Goal: Task Accomplishment & Management: Manage account settings

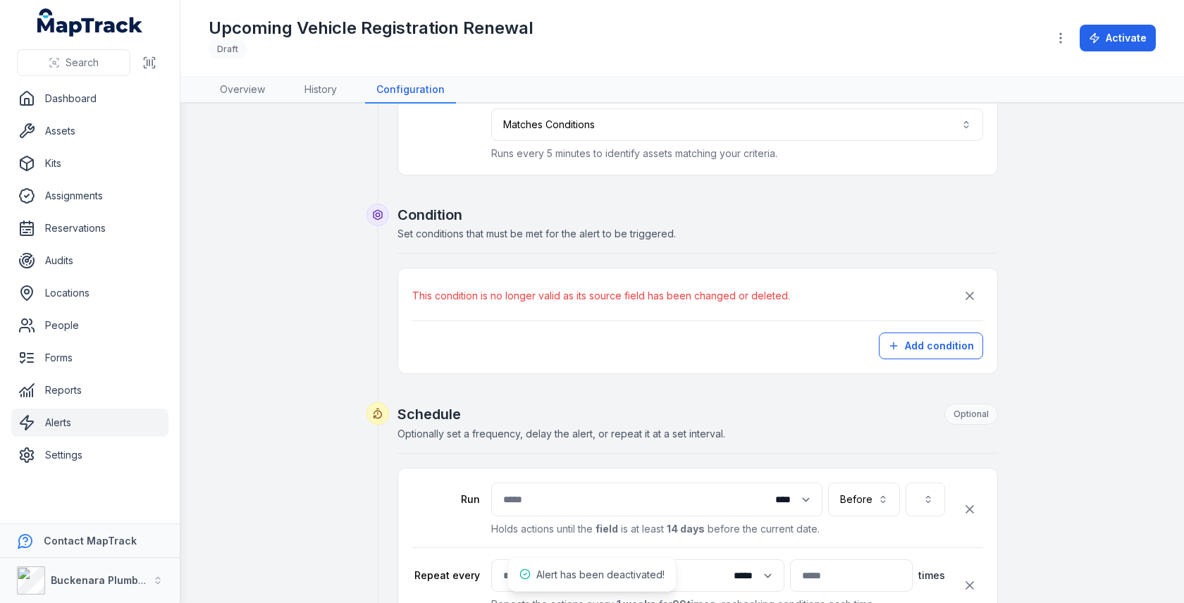
scroll to position [88, 0]
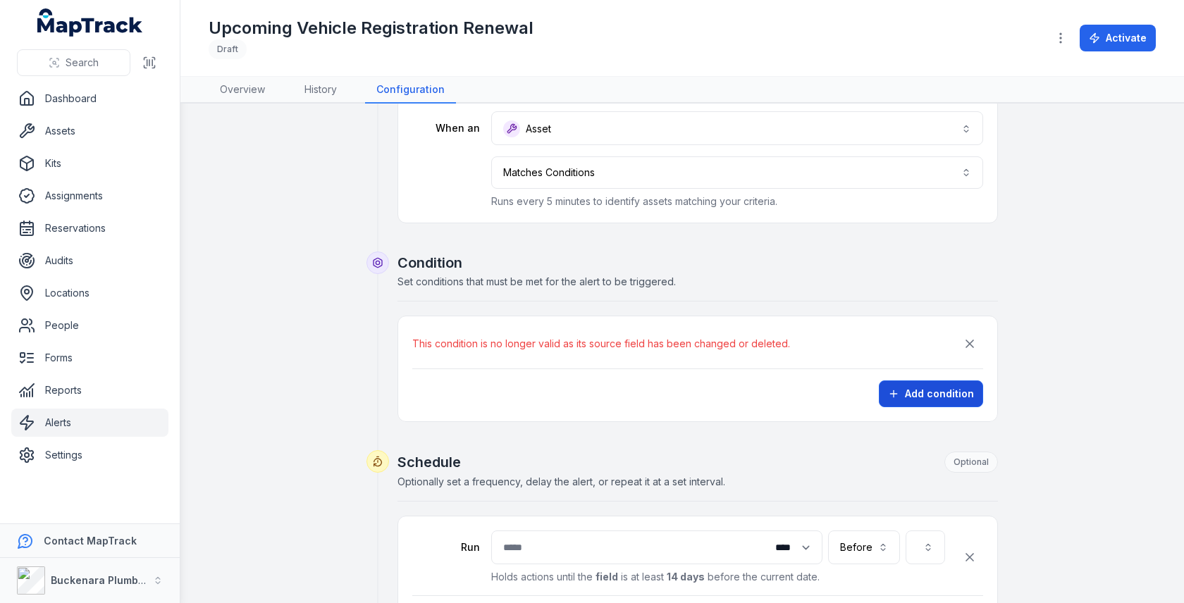
click at [933, 389] on button "Add condition" at bounding box center [931, 394] width 104 height 27
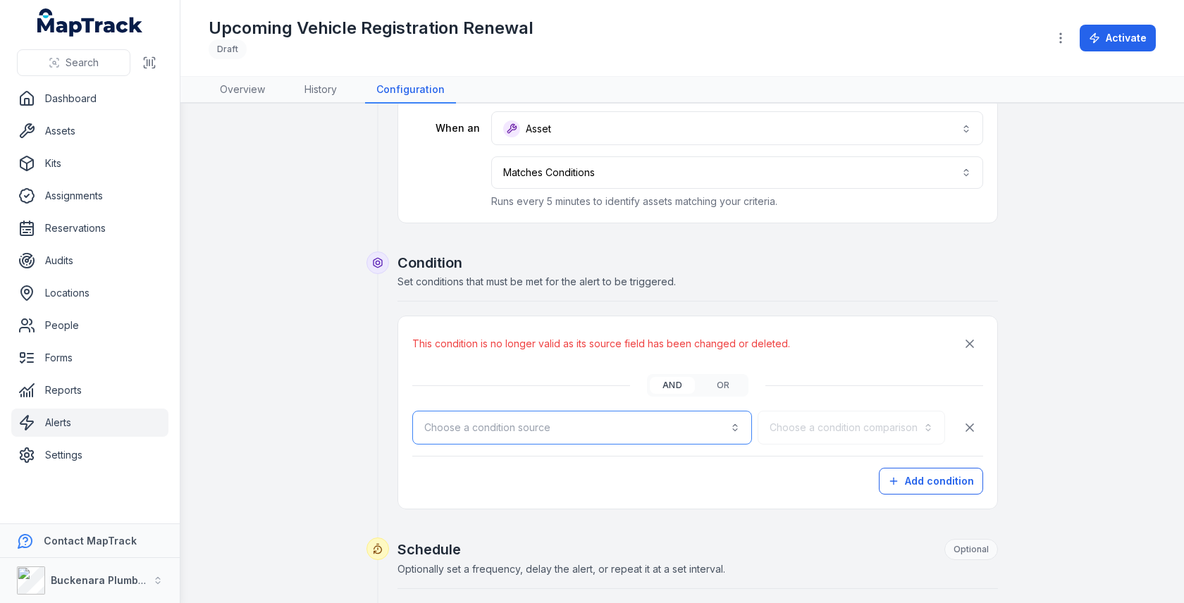
click at [628, 418] on button "Choose a condition source" at bounding box center [582, 428] width 340 height 34
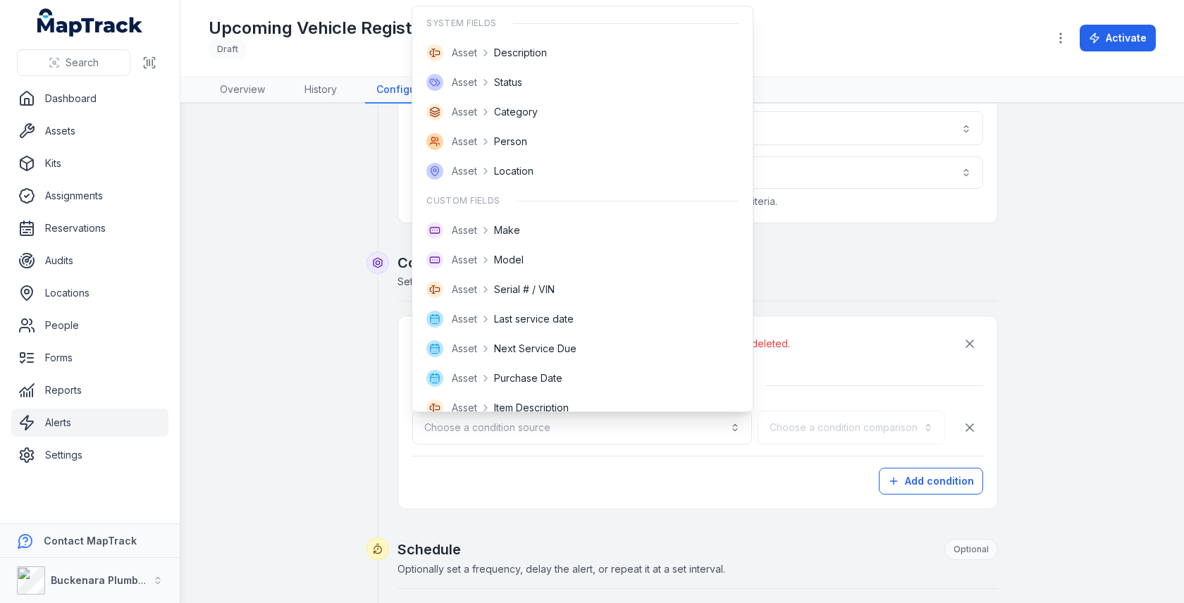
click at [900, 304] on div "This condition is no longer valid as its source field has been changed or delet…" at bounding box center [697, 406] width 600 height 208
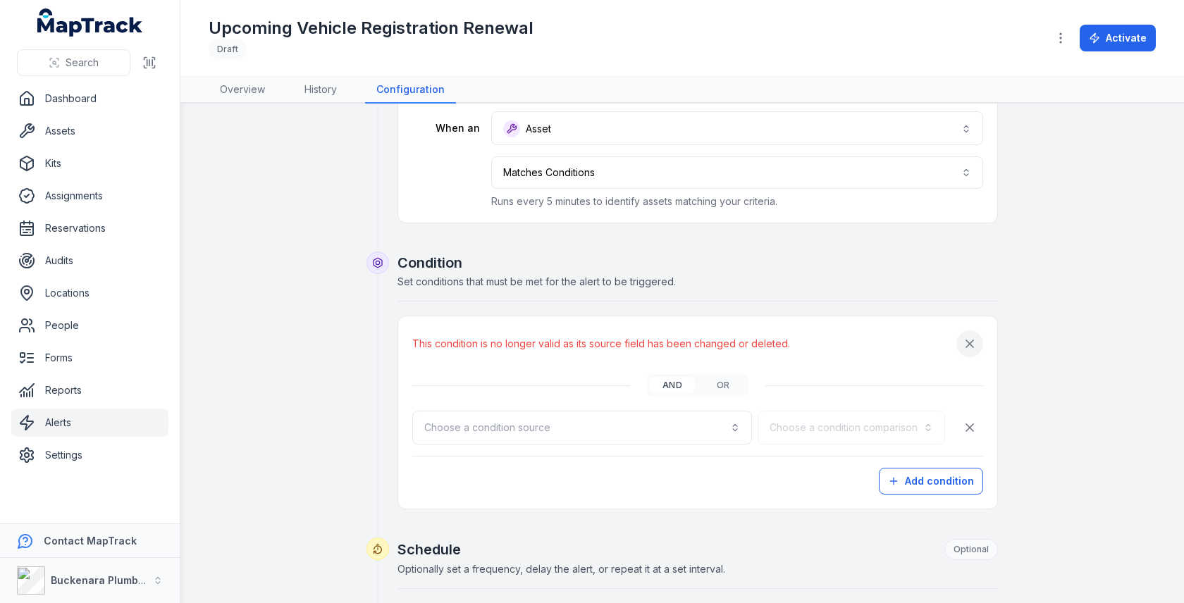
click at [967, 344] on icon "button" at bounding box center [970, 344] width 14 height 14
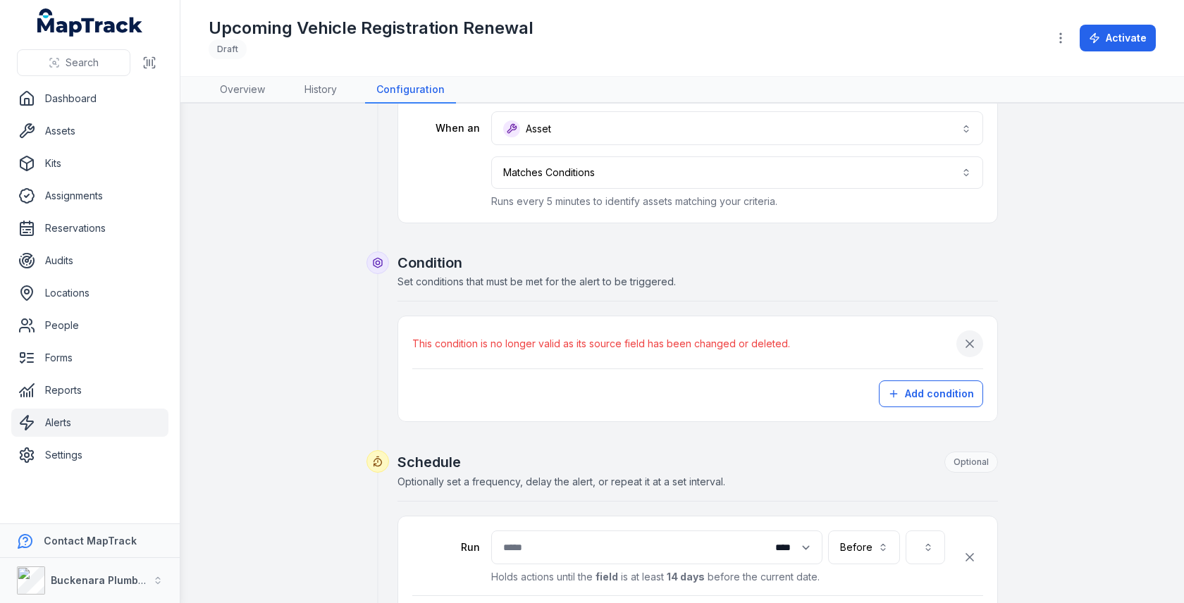
click at [976, 342] on icon "button" at bounding box center [970, 344] width 14 height 14
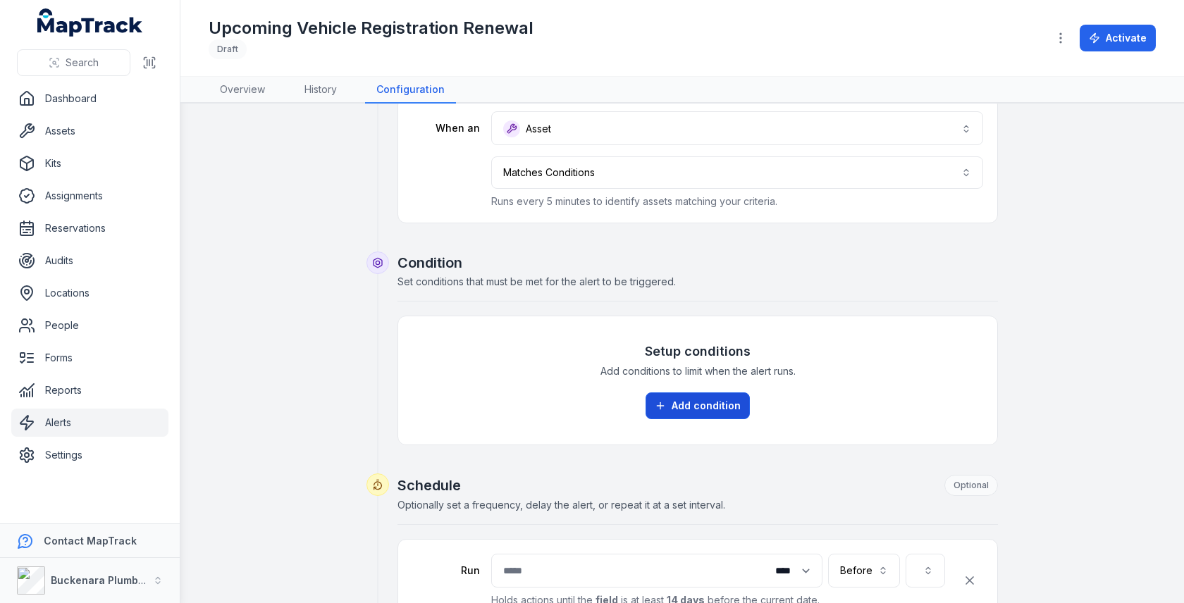
click at [679, 399] on button "Add condition" at bounding box center [697, 405] width 104 height 27
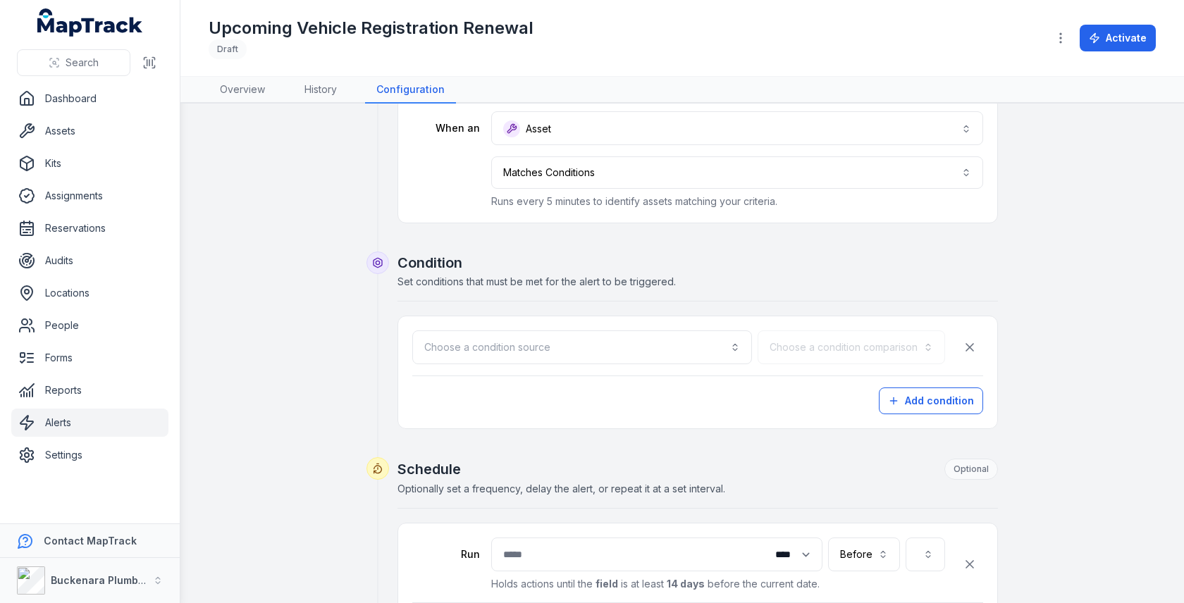
click at [777, 240] on div "**********" at bounding box center [697, 141] width 600 height 219
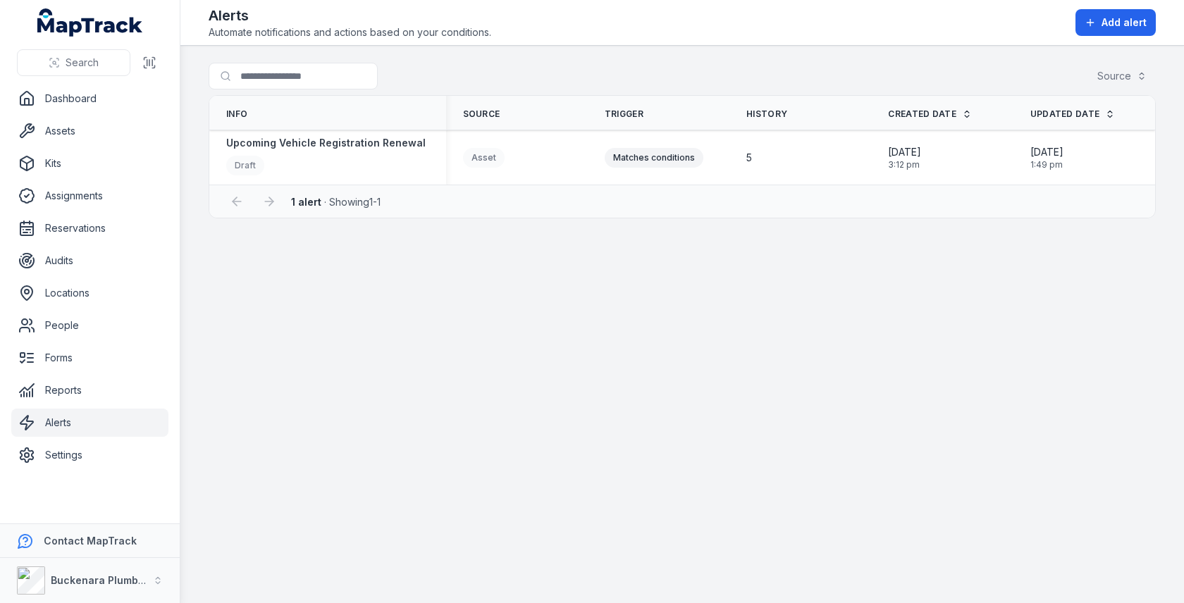
click at [915, 86] on div "Search for alerts Source" at bounding box center [682, 79] width 947 height 32
click at [1112, 25] on span "Add alert" at bounding box center [1123, 23] width 45 height 14
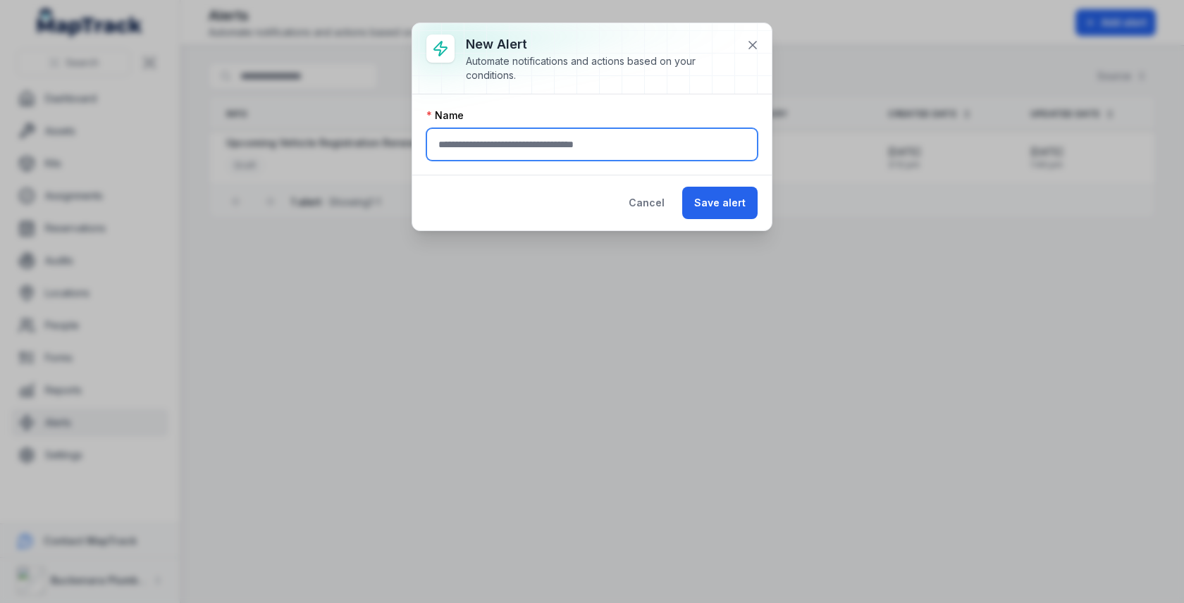
click at [538, 150] on input "text" at bounding box center [591, 144] width 331 height 32
type input "**********"
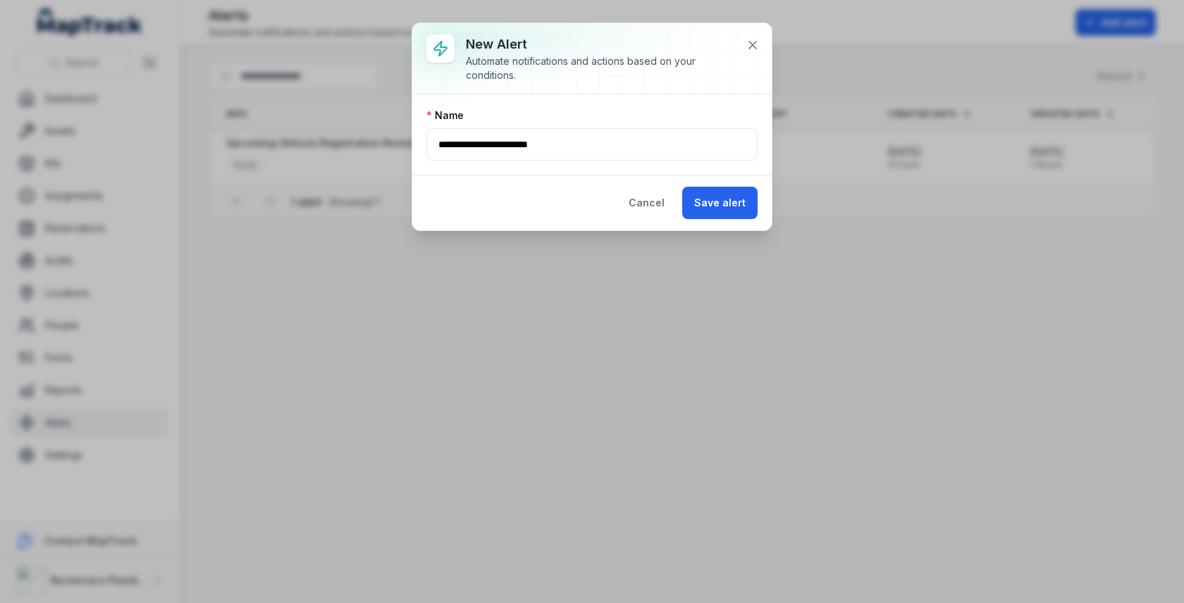
click at [558, 102] on div "**********" at bounding box center [591, 134] width 359 height 80
click at [724, 202] on button "Save alert" at bounding box center [719, 203] width 75 height 32
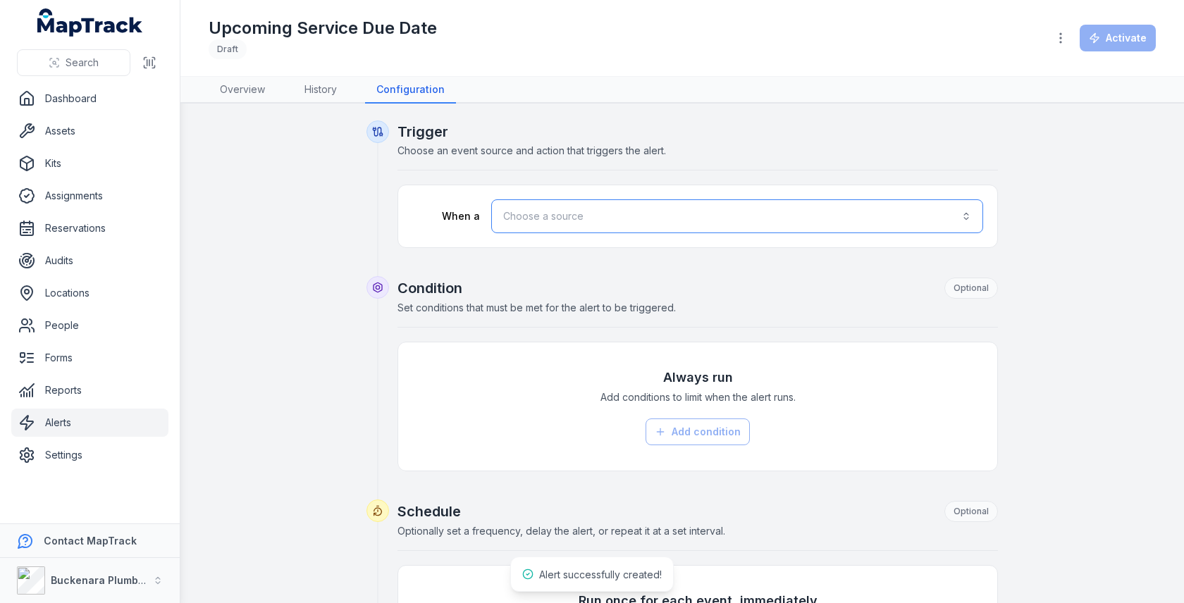
click at [753, 206] on button "Choose a source" at bounding box center [737, 216] width 492 height 34
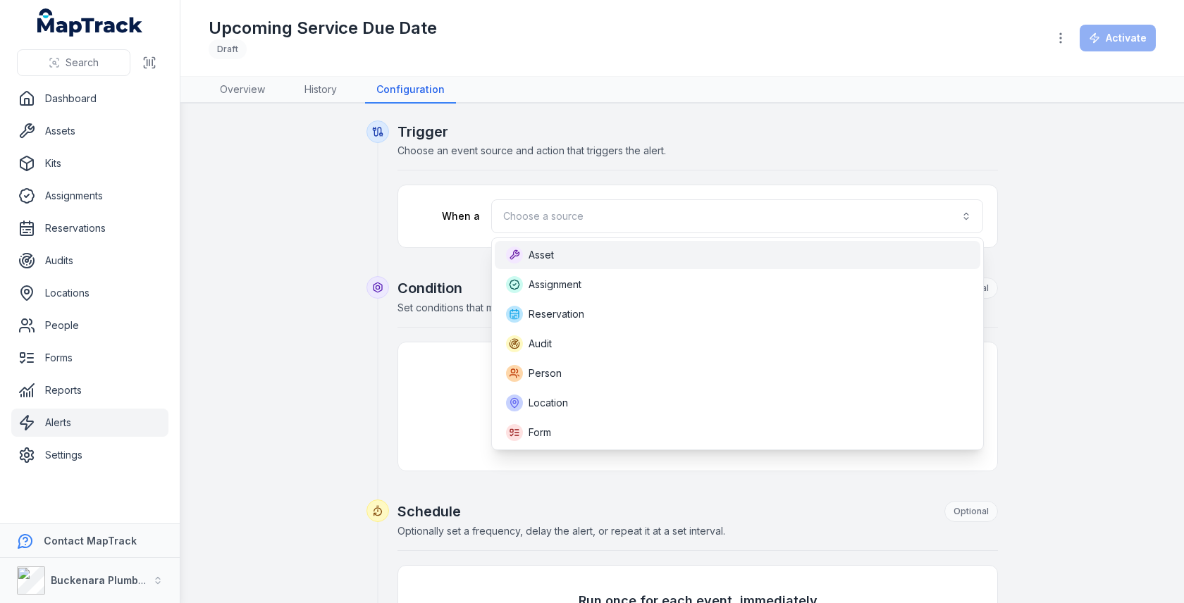
click at [667, 259] on div "Asset" at bounding box center [737, 255] width 463 height 17
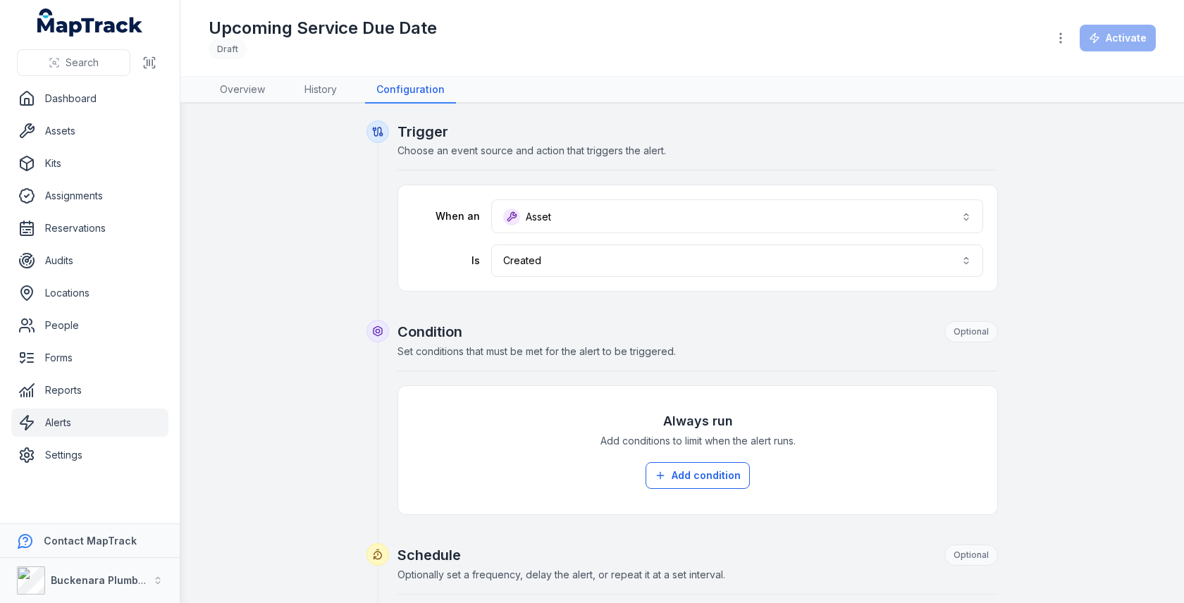
click at [736, 135] on h2 "Trigger" at bounding box center [697, 132] width 600 height 20
click at [699, 253] on button "Created ******" at bounding box center [737, 261] width 492 height 32
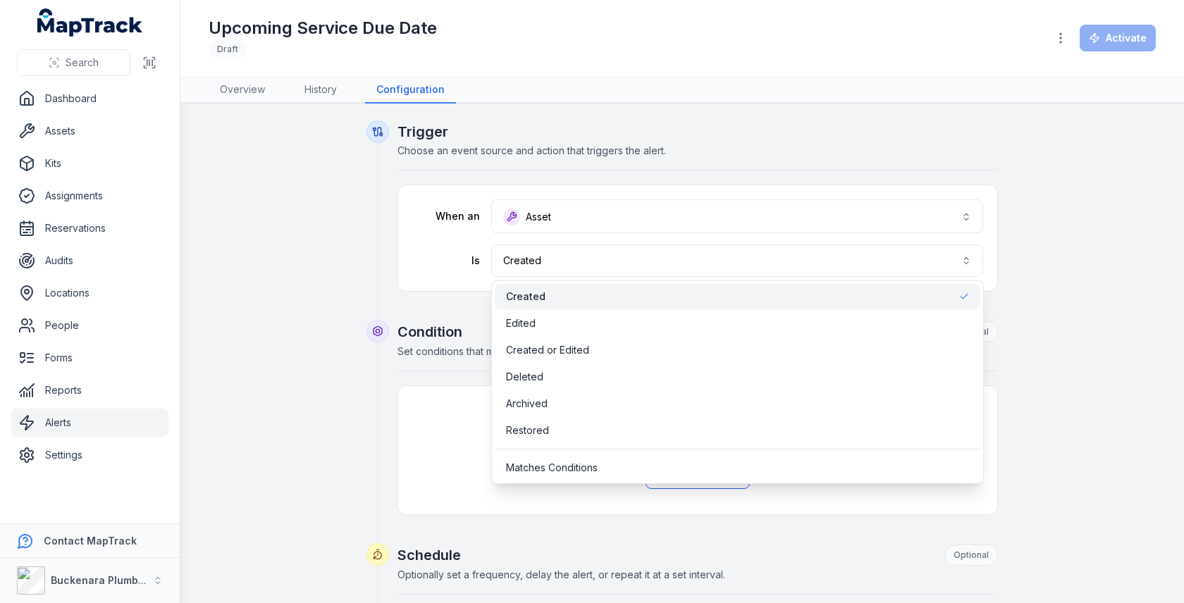
click at [758, 132] on div "Trigger Choose an event source and action that triggers the alert. When an Asse…" at bounding box center [697, 207] width 600 height 170
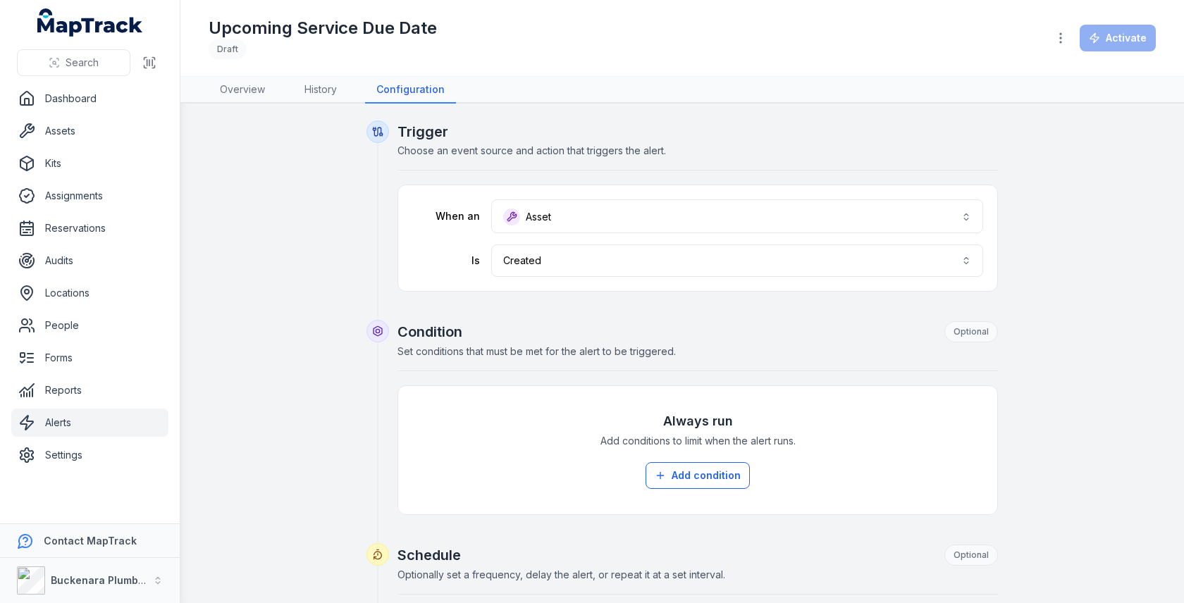
click at [581, 145] on span "Choose an event source and action that triggers the alert." at bounding box center [531, 150] width 268 height 12
click at [651, 132] on h2 "Trigger" at bounding box center [697, 132] width 600 height 20
click at [646, 147] on span "Choose an event source and action that triggers the alert." at bounding box center [531, 150] width 268 height 12
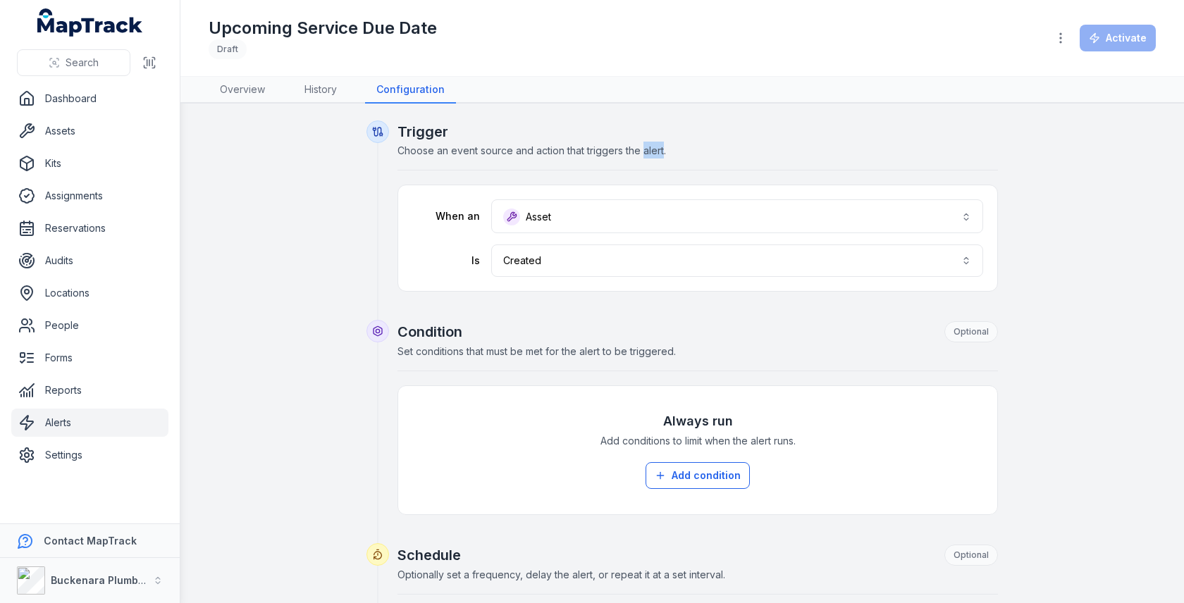
click at [646, 147] on span "Choose an event source and action that triggers the alert." at bounding box center [531, 150] width 268 height 12
click at [651, 125] on h2 "Trigger" at bounding box center [697, 132] width 600 height 20
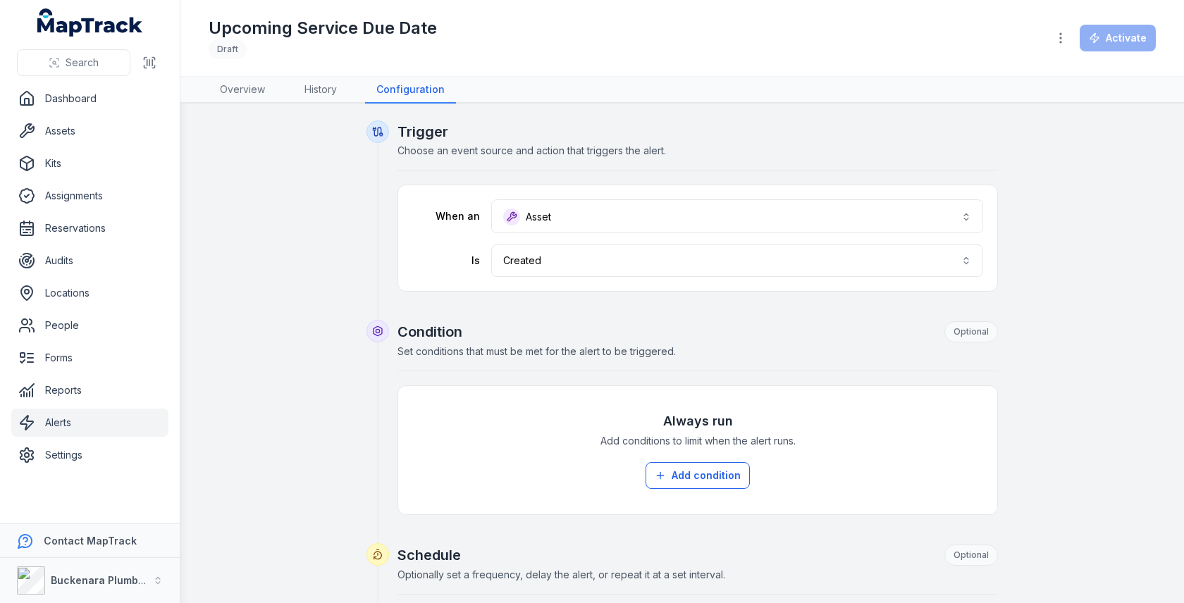
click at [624, 147] on span "Choose an event source and action that triggers the alert." at bounding box center [531, 150] width 268 height 12
click at [667, 144] on div "Trigger Choose an event source and action that triggers the alert." at bounding box center [697, 146] width 600 height 49
click at [673, 156] on div "Trigger Choose an event source and action that triggers the alert." at bounding box center [697, 146] width 600 height 49
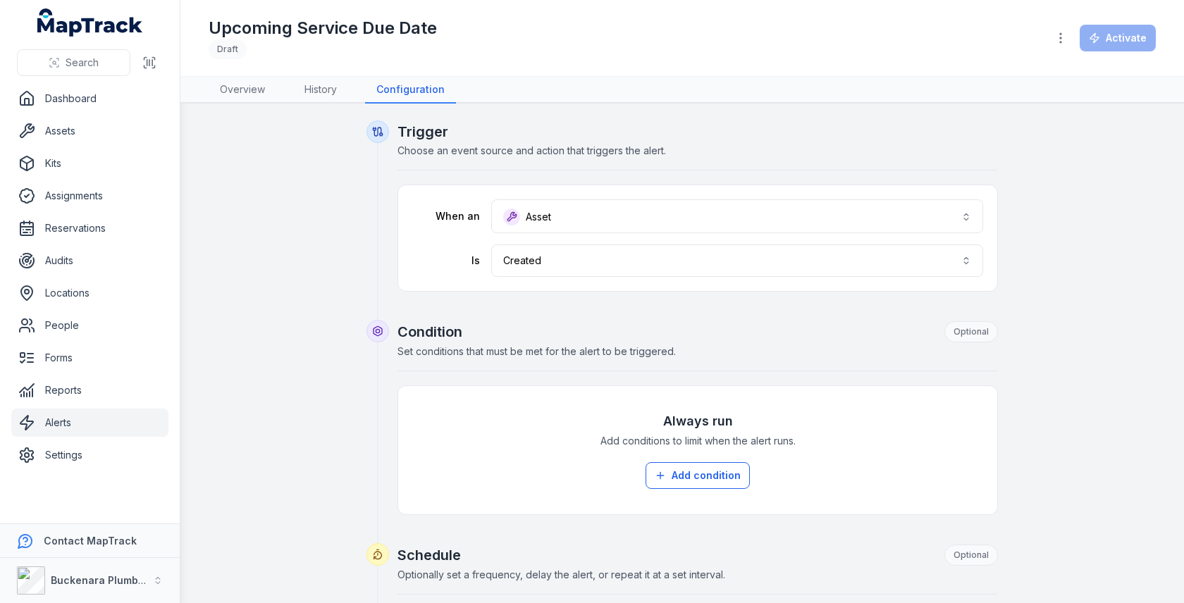
click at [673, 156] on div "Trigger Choose an event source and action that triggers the alert." at bounding box center [697, 146] width 600 height 49
click at [723, 156] on div "Trigger Choose an event source and action that triggers the alert." at bounding box center [697, 146] width 600 height 49
click at [629, 138] on h2 "Trigger" at bounding box center [697, 132] width 600 height 20
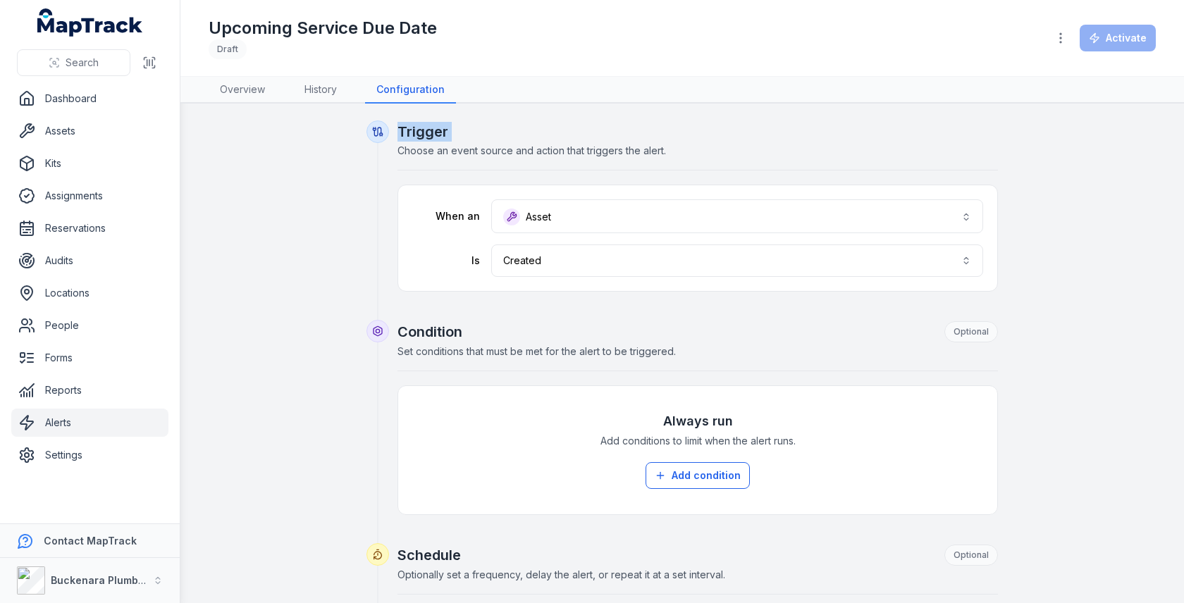
click at [629, 138] on h2 "Trigger" at bounding box center [697, 132] width 600 height 20
click at [637, 149] on span "Choose an event source and action that triggers the alert." at bounding box center [531, 150] width 268 height 12
click at [638, 140] on div "Trigger Choose an event source and action that triggers the alert." at bounding box center [697, 146] width 600 height 49
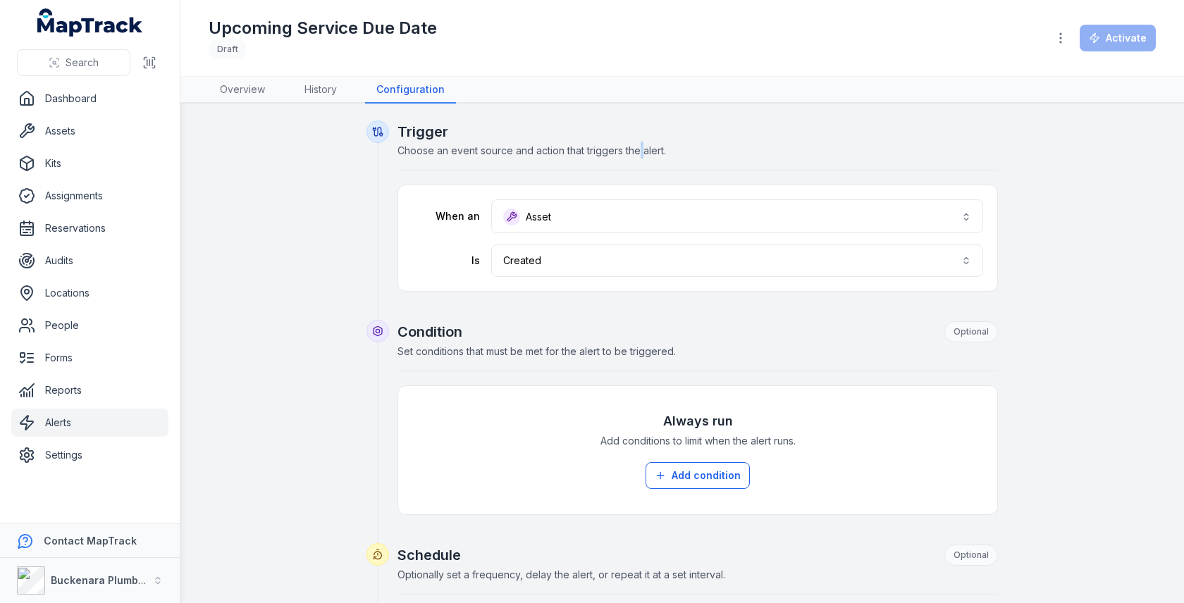
click at [638, 140] on div "Trigger Choose an event source and action that triggers the alert." at bounding box center [697, 146] width 600 height 49
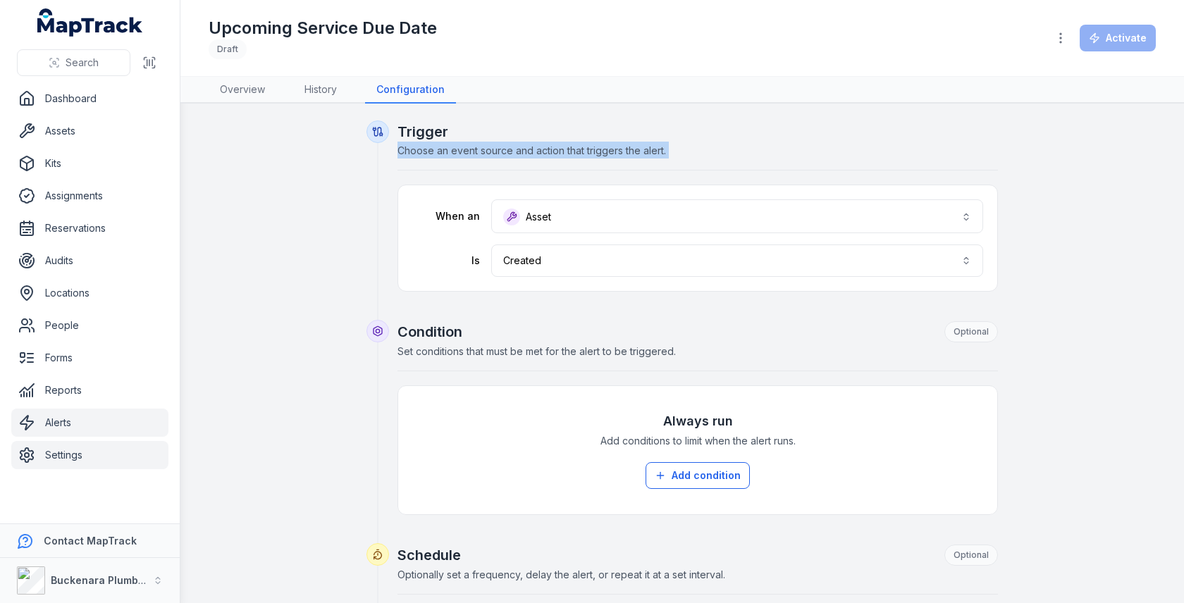
click at [85, 444] on link "Settings" at bounding box center [89, 455] width 157 height 28
click at [323, 265] on div "Trigger Choose an event source and action that triggers the alert. When an Asse…" at bounding box center [682, 571] width 947 height 903
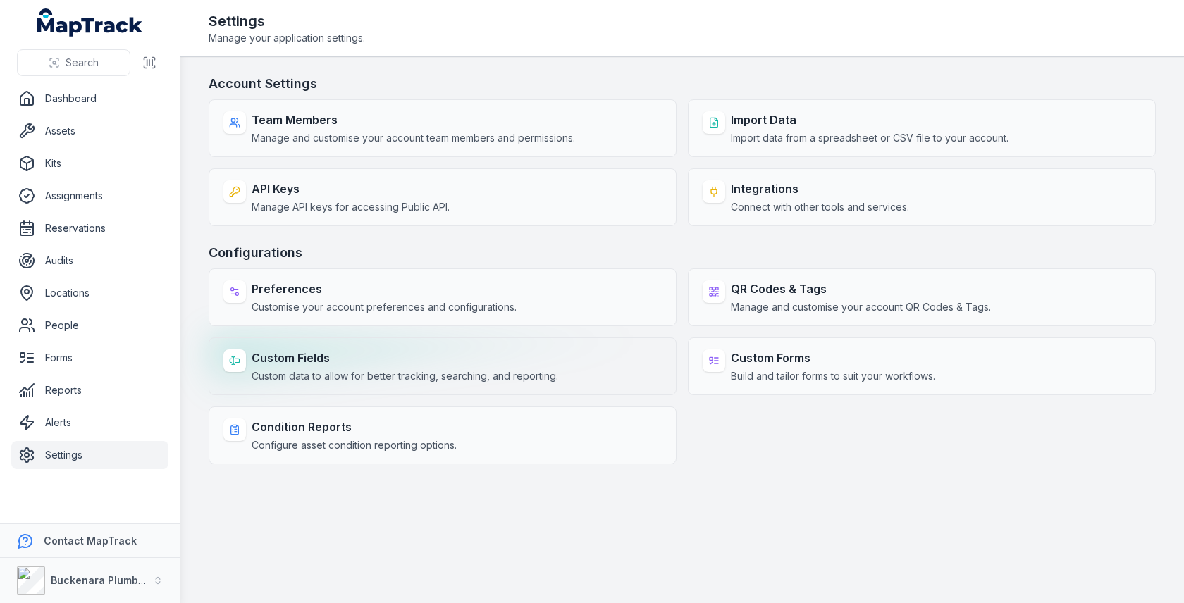
click at [560, 347] on div "Custom Fields Custom data to allow for better tracking, searching, and reportin…" at bounding box center [443, 367] width 468 height 58
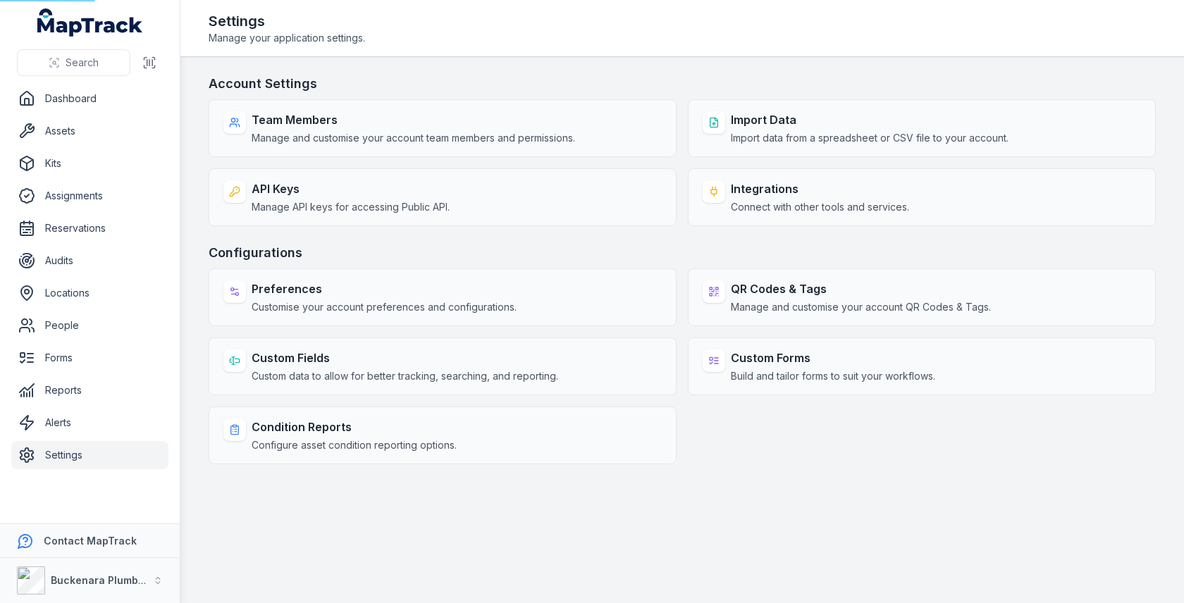
click at [641, 259] on h3 "Configurations" at bounding box center [682, 253] width 947 height 20
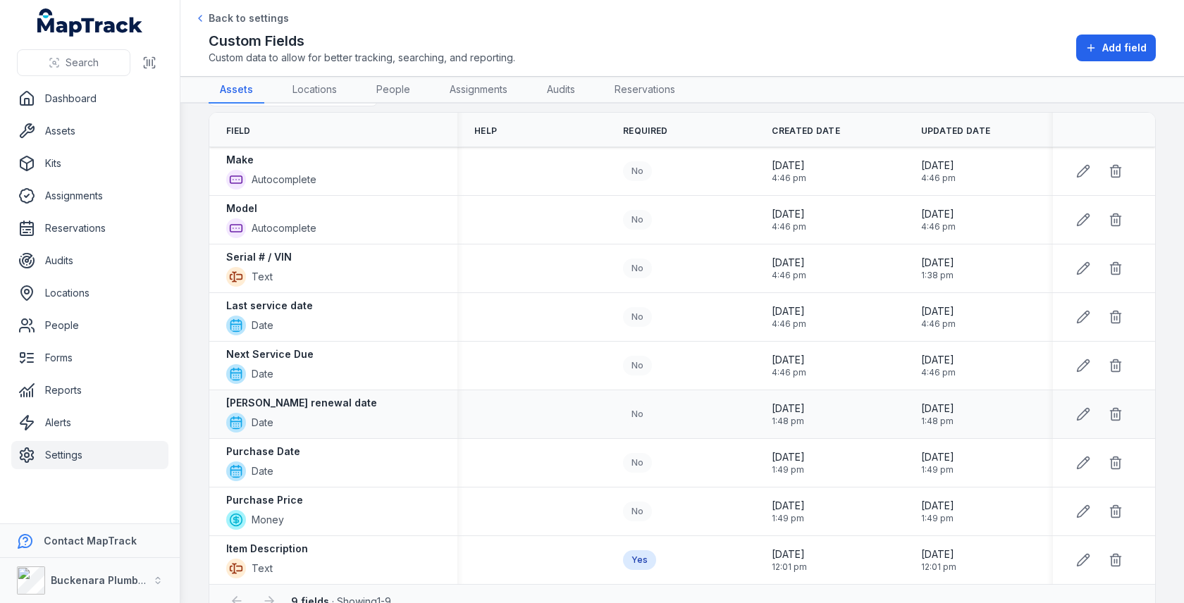
scroll to position [66, 0]
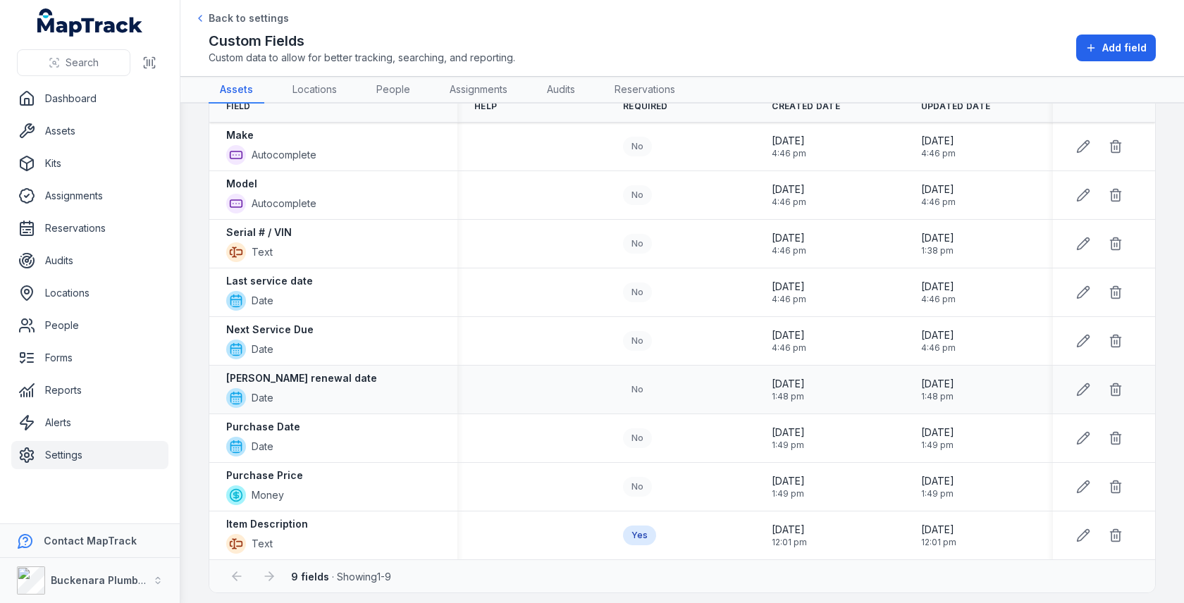
click at [366, 378] on div "[PERSON_NAME] renewal date Date" at bounding box center [333, 389] width 214 height 37
click at [65, 124] on link "Assets" at bounding box center [89, 131] width 157 height 28
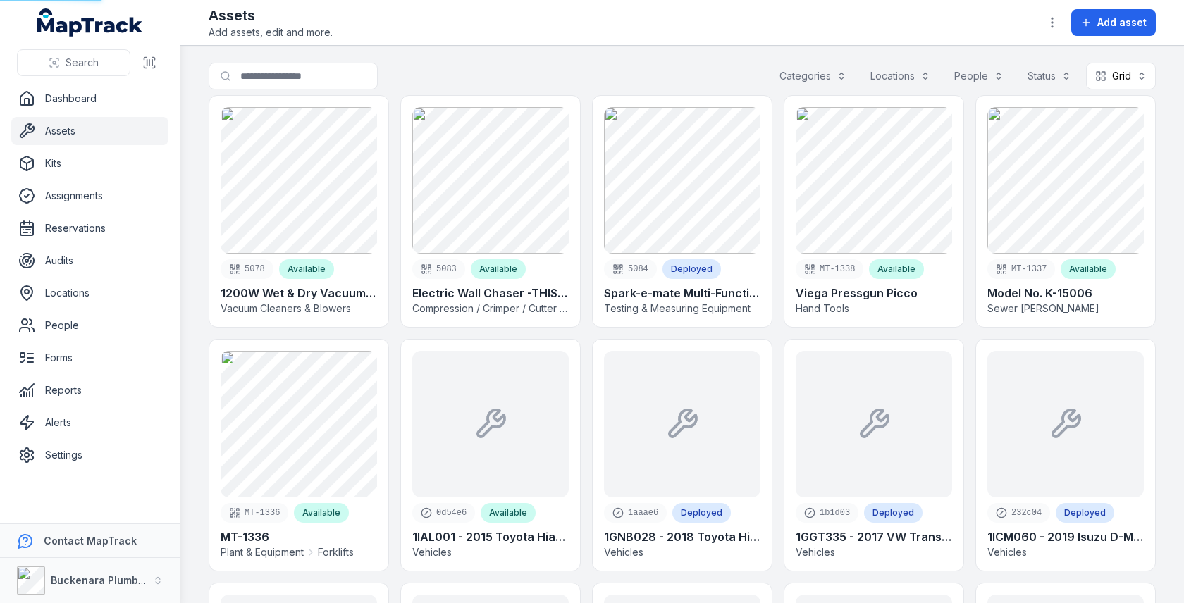
scroll to position [858, 0]
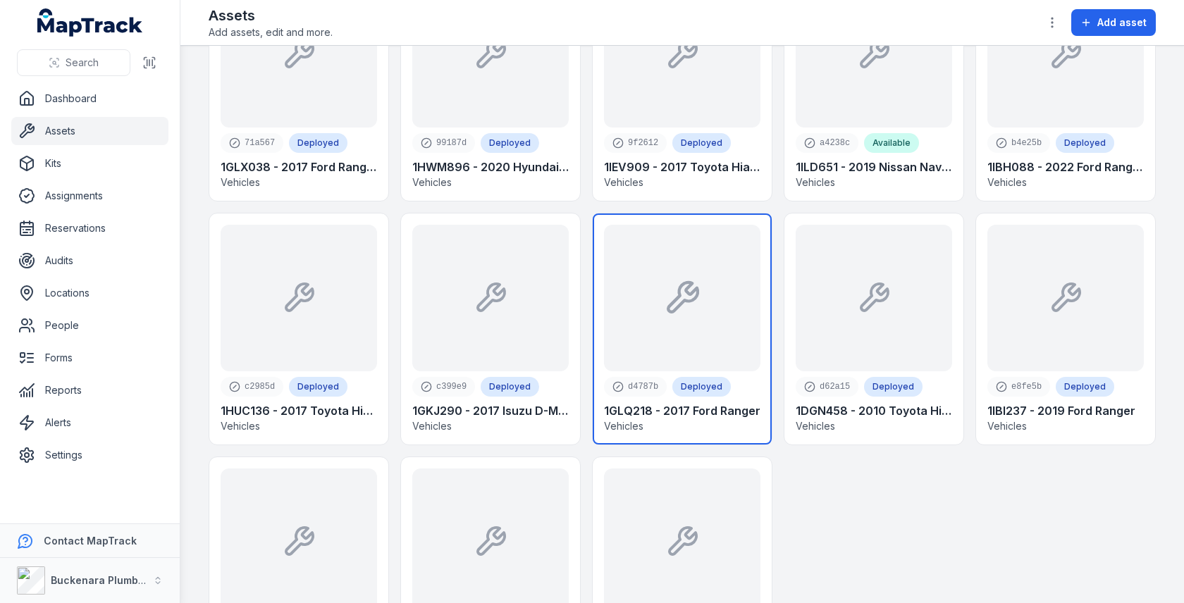
click at [725, 276] on link at bounding box center [682, 329] width 179 height 231
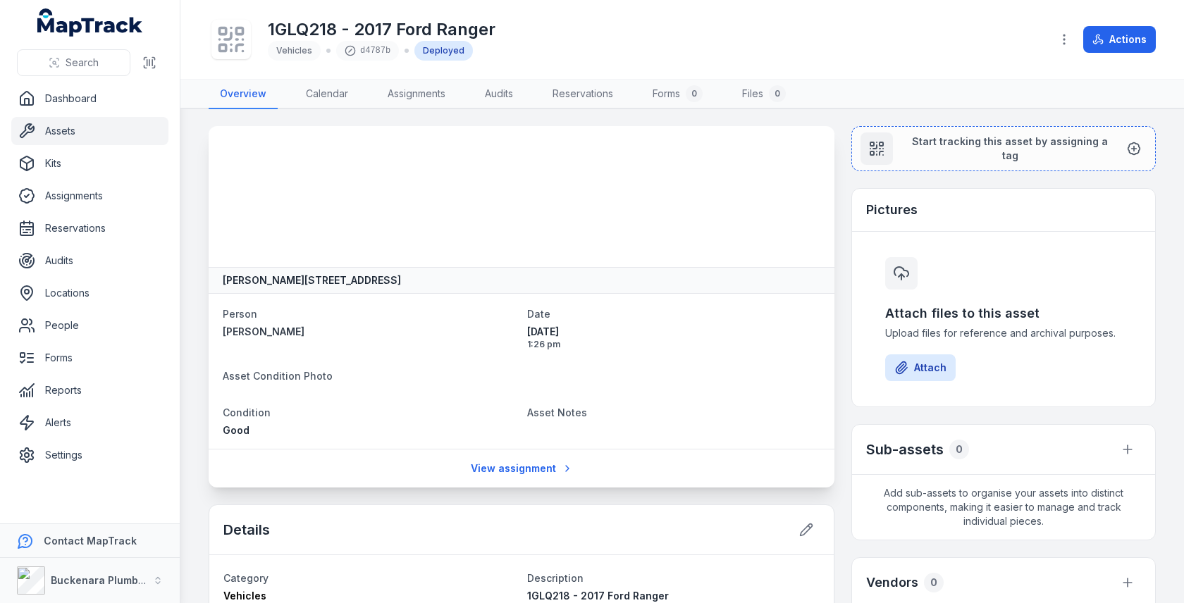
scroll to position [273, 0]
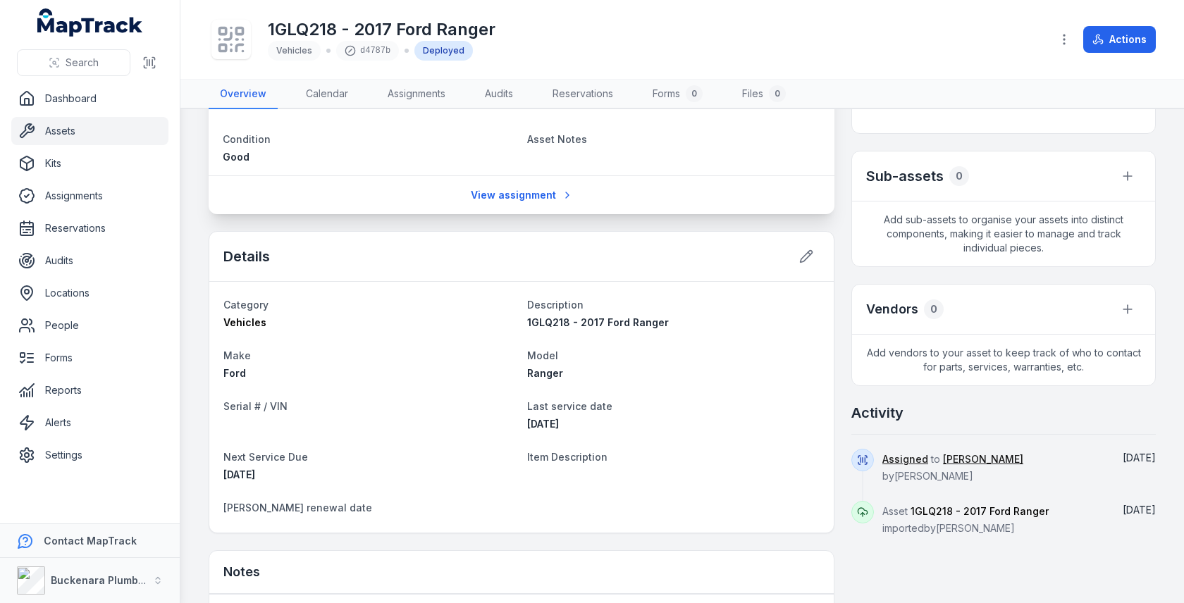
click at [299, 400] on dt "Serial # / VIN" at bounding box center [369, 405] width 292 height 17
click at [367, 438] on dl "Category Vehicles Description 1GLQ218 - 2017 Ford Ranger Make Ford Model Ranger…" at bounding box center [521, 407] width 596 height 223
click at [256, 510] on dt "[PERSON_NAME] renewal date" at bounding box center [369, 507] width 292 height 17
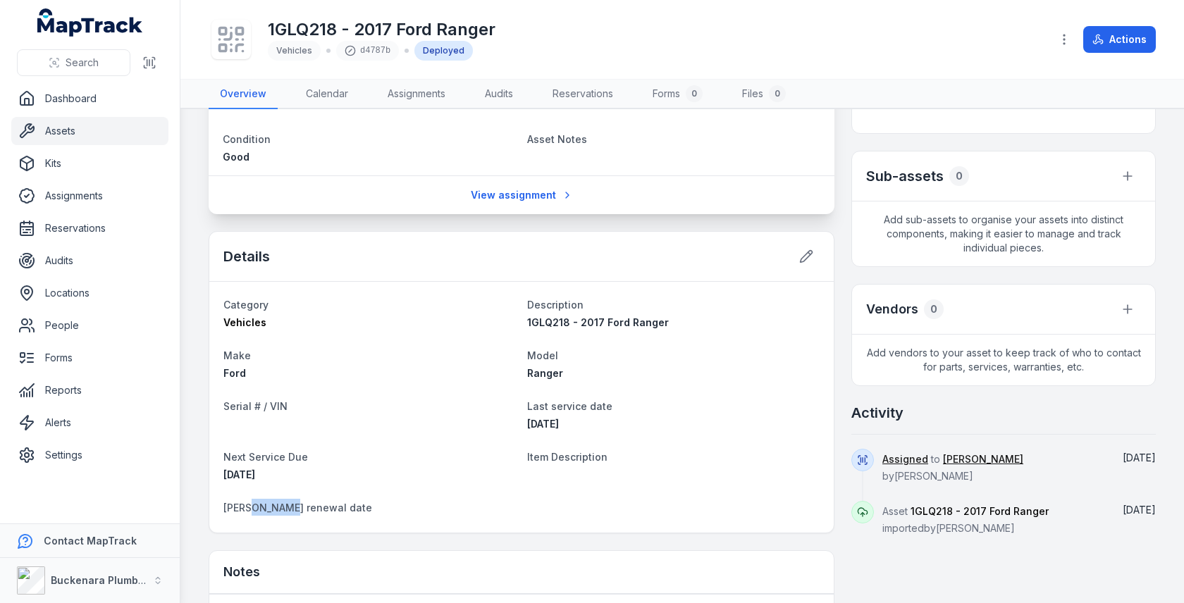
click at [256, 510] on dt "[PERSON_NAME] renewal date" at bounding box center [369, 507] width 292 height 17
click at [247, 510] on div at bounding box center [247, 510] width 0 height 0
click at [490, 499] on dt "[PERSON_NAME] renewal date" at bounding box center [369, 507] width 292 height 17
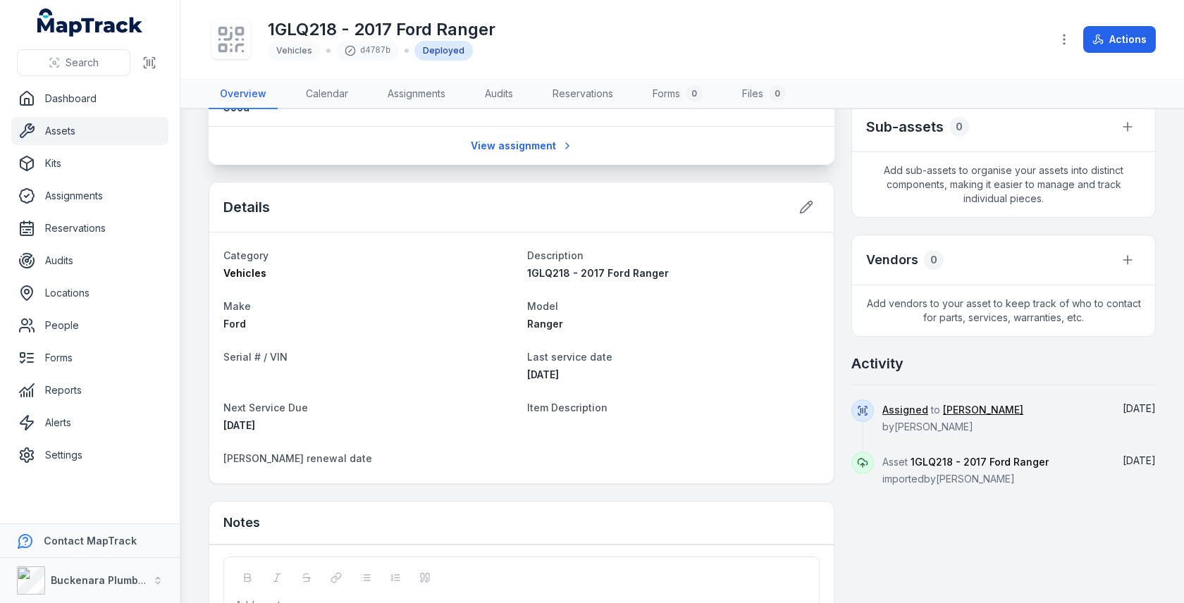
click at [654, 382] on dl "Category Vehicles Description 1GLQ218 - 2017 Ford Ranger Make Ford Model Ranger…" at bounding box center [521, 358] width 596 height 223
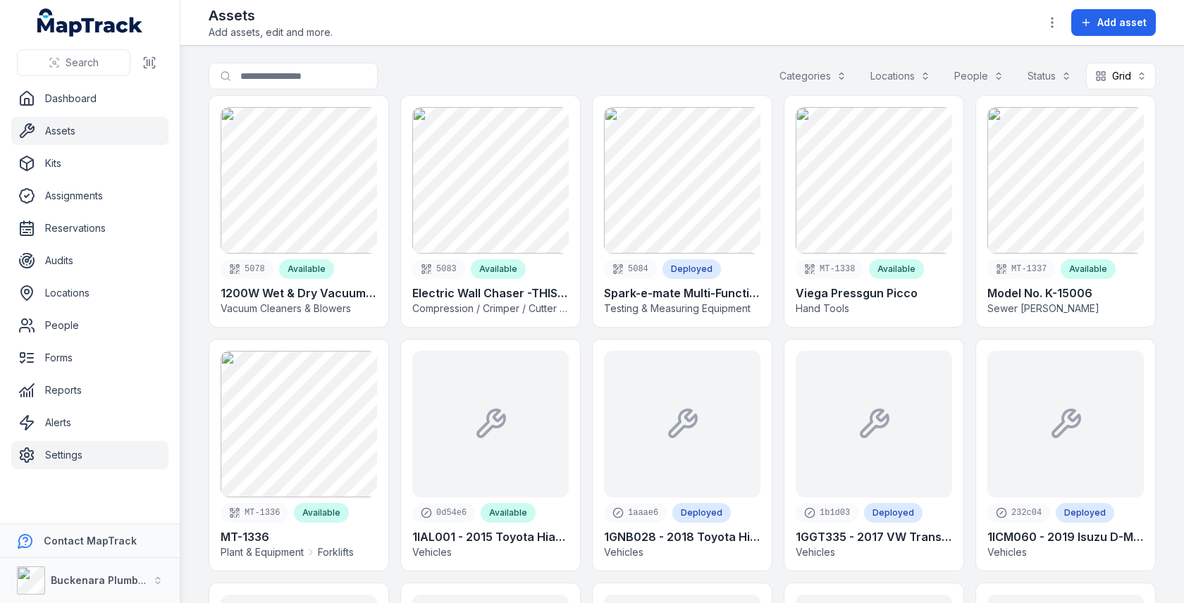
click at [49, 462] on link "Settings" at bounding box center [89, 455] width 157 height 28
click at [75, 420] on link "Alerts" at bounding box center [89, 423] width 157 height 28
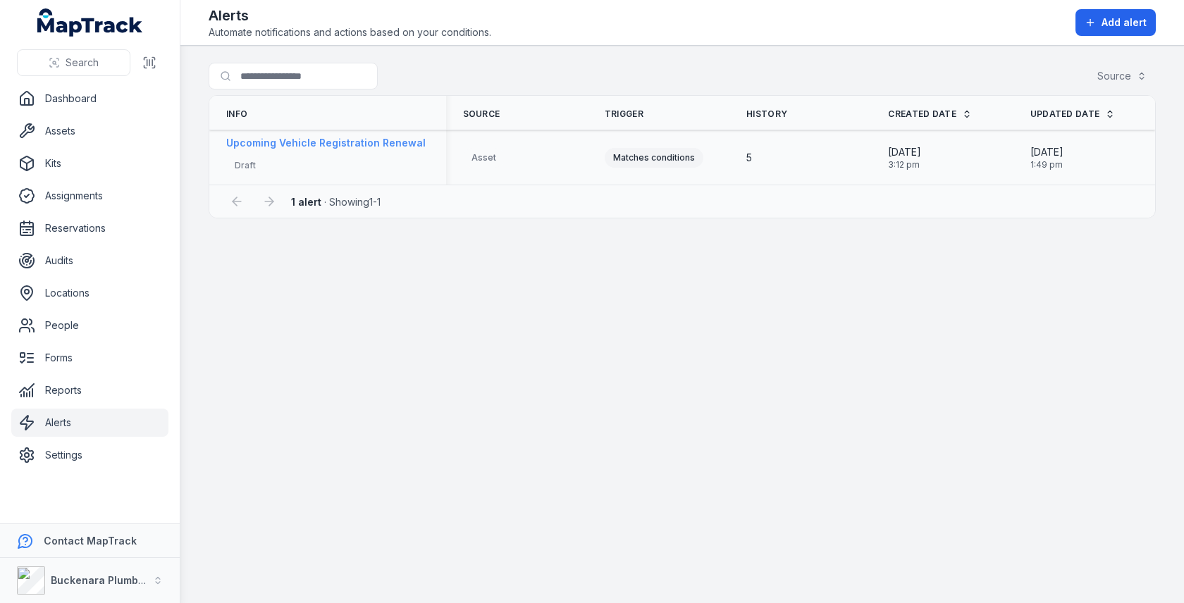
click at [321, 149] on div "Upcoming Vehicle Registration Renewal Draft" at bounding box center [325, 157] width 199 height 43
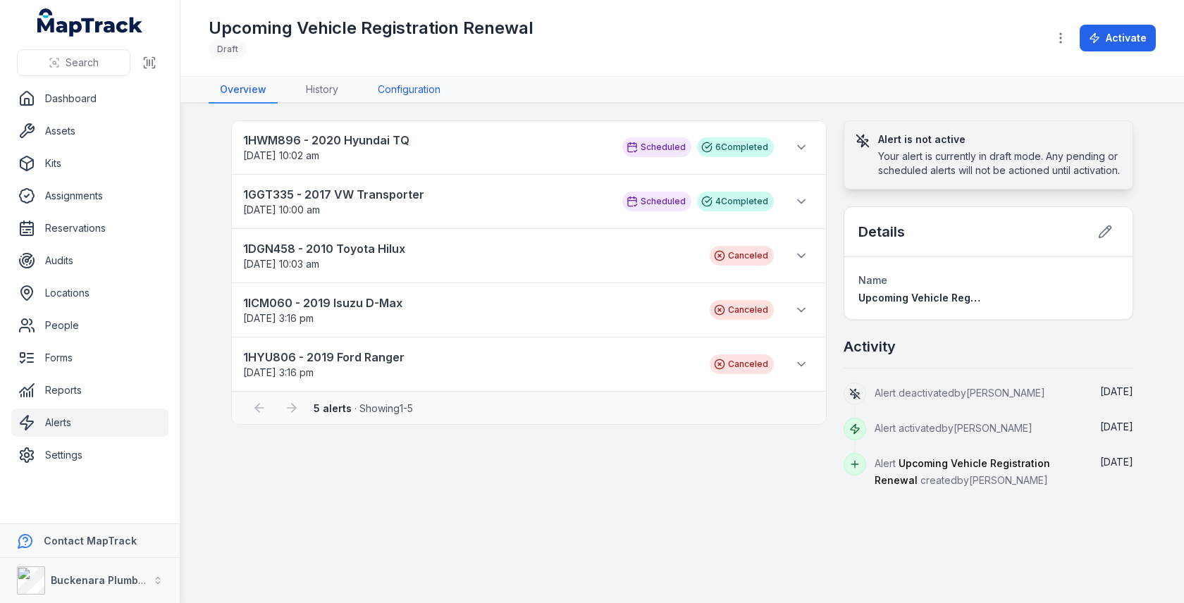
click at [401, 79] on link "Configuration" at bounding box center [408, 90] width 85 height 27
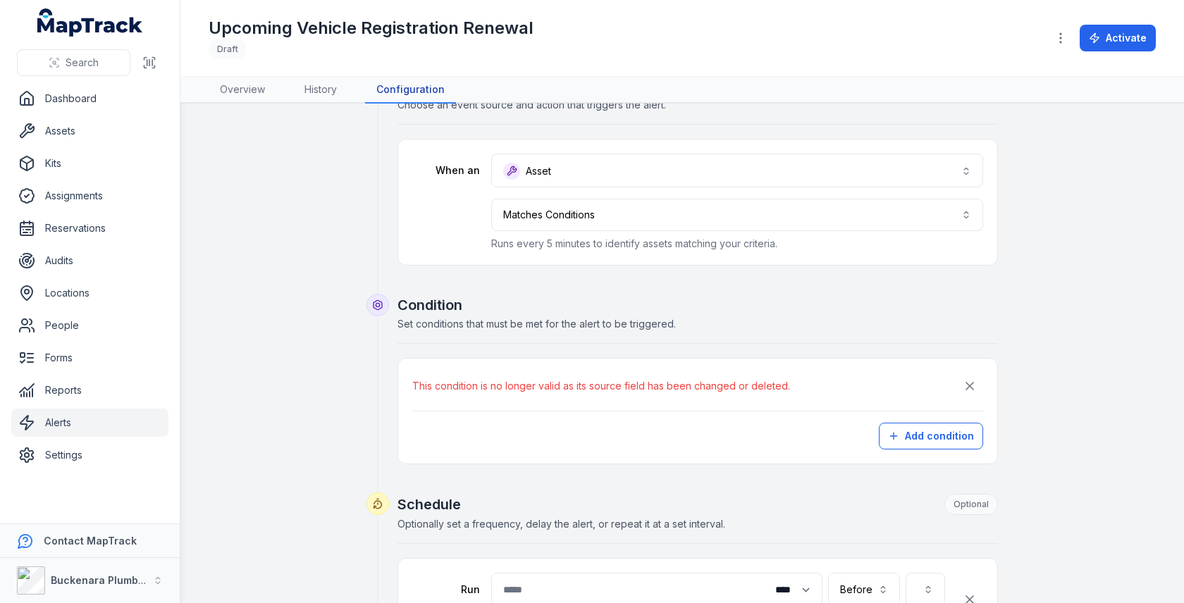
scroll to position [40, 0]
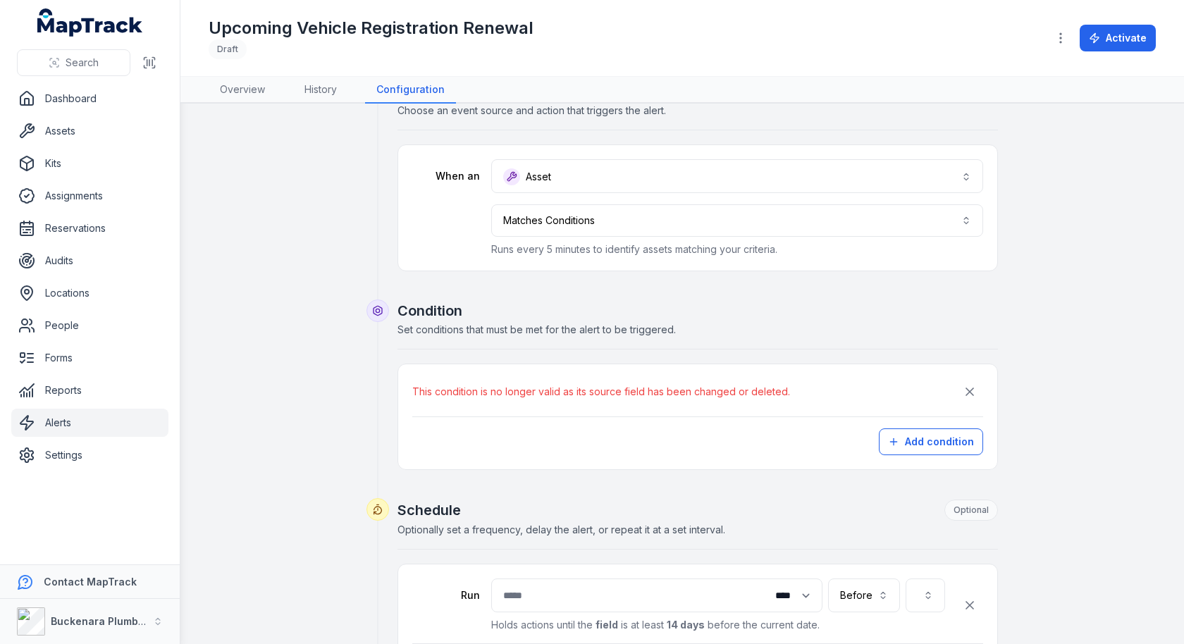
click at [313, 483] on div "**********" at bounding box center [682, 576] width 947 height 992
click at [56, 133] on link "Assets" at bounding box center [89, 131] width 157 height 28
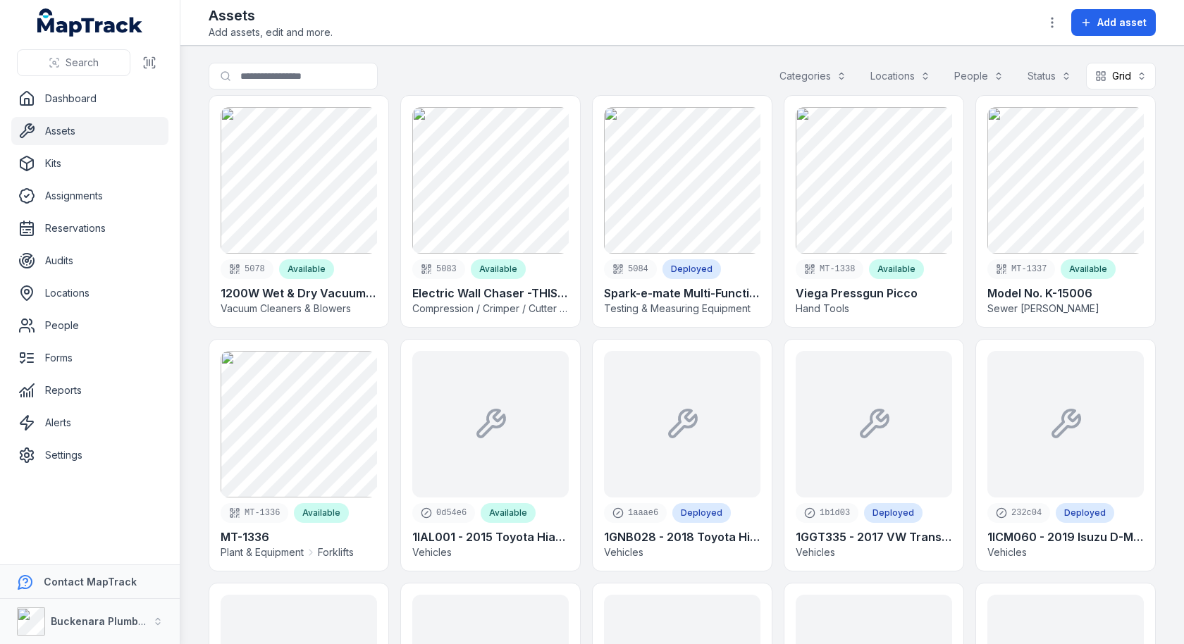
click at [530, 70] on div "Search for assets Categories Locations People Status Grid ****" at bounding box center [682, 79] width 947 height 32
